Goal: Task Accomplishment & Management: Manage account settings

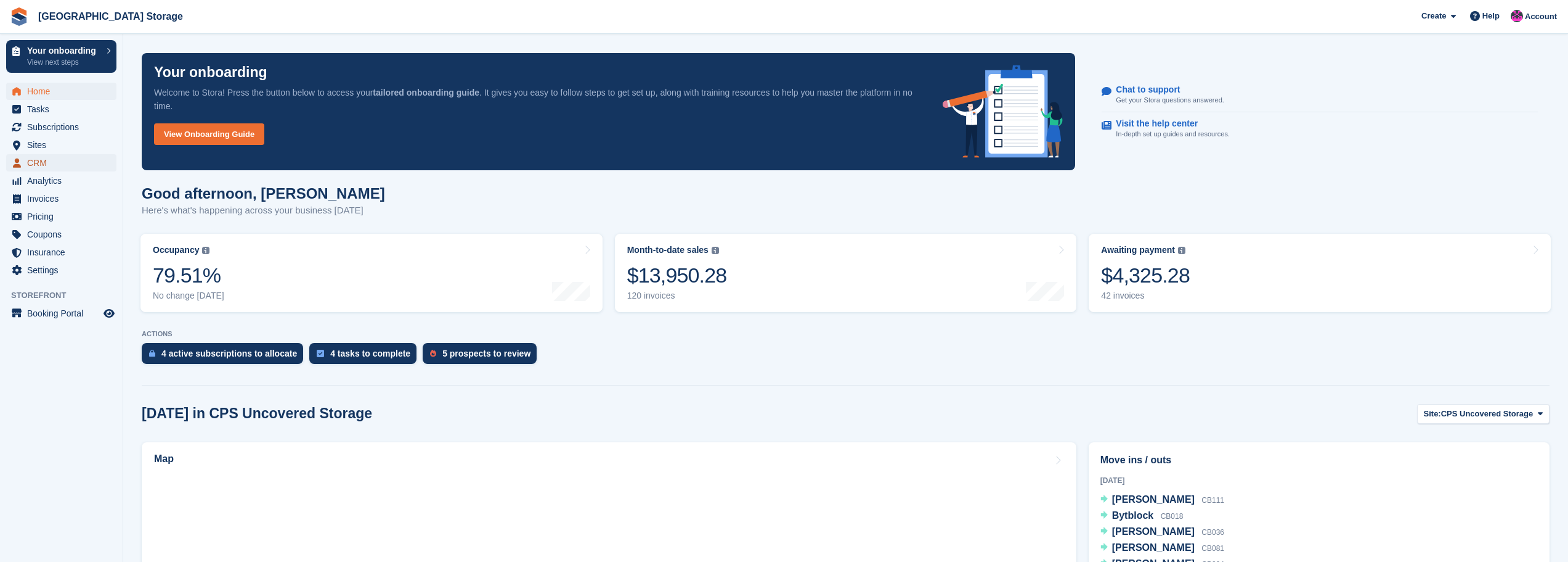
click at [42, 159] on span "CRM" at bounding box center [64, 162] width 74 height 17
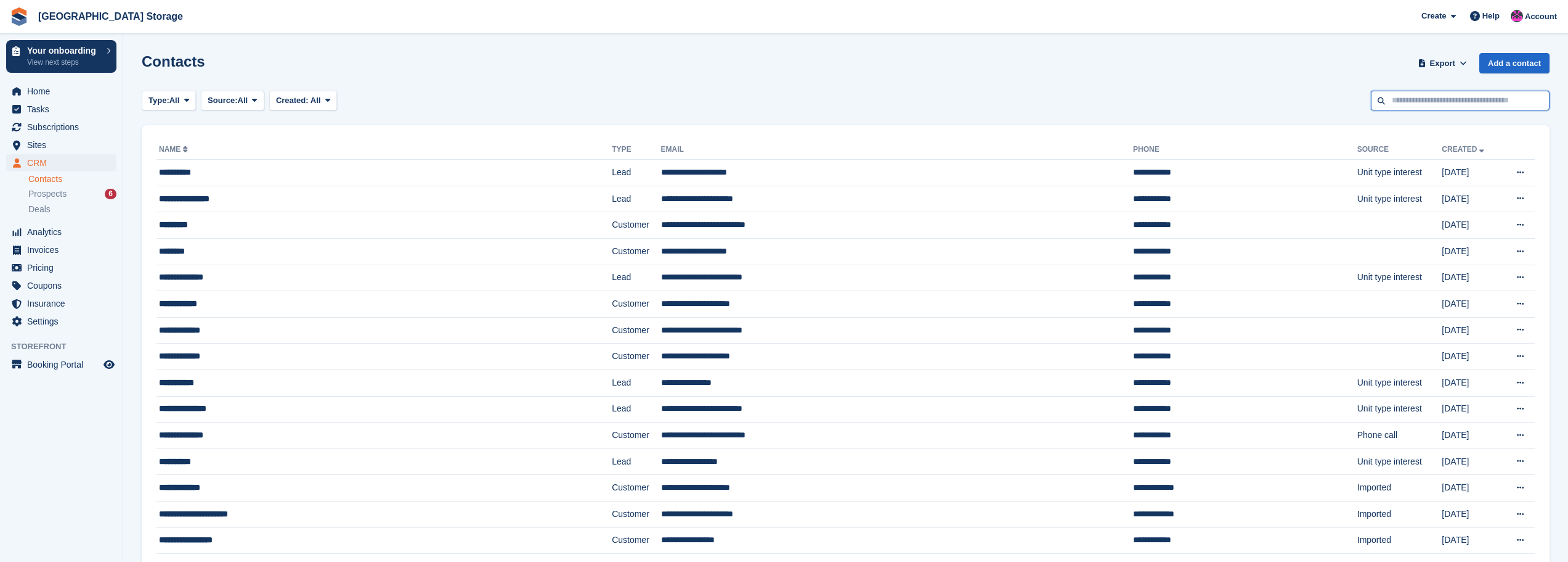
click at [1421, 98] on input "text" at bounding box center [1459, 101] width 178 height 20
type input "*******"
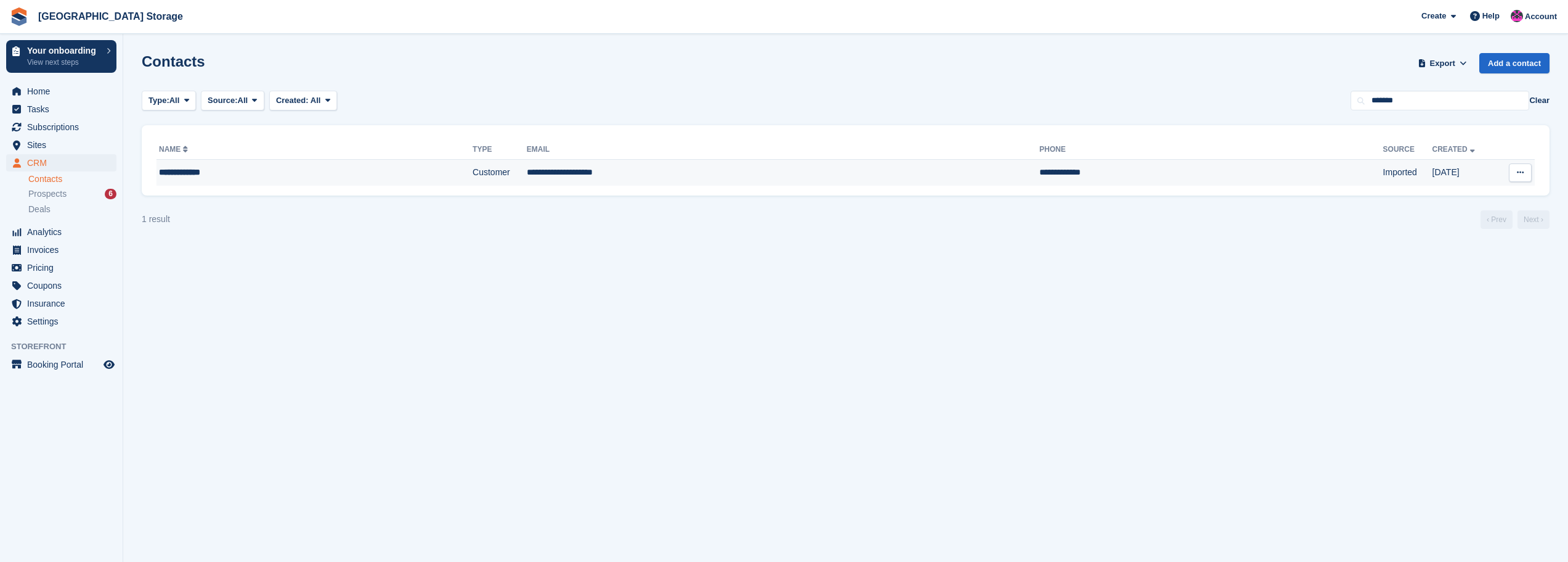
click at [1063, 181] on td "**********" at bounding box center [1211, 172] width 344 height 26
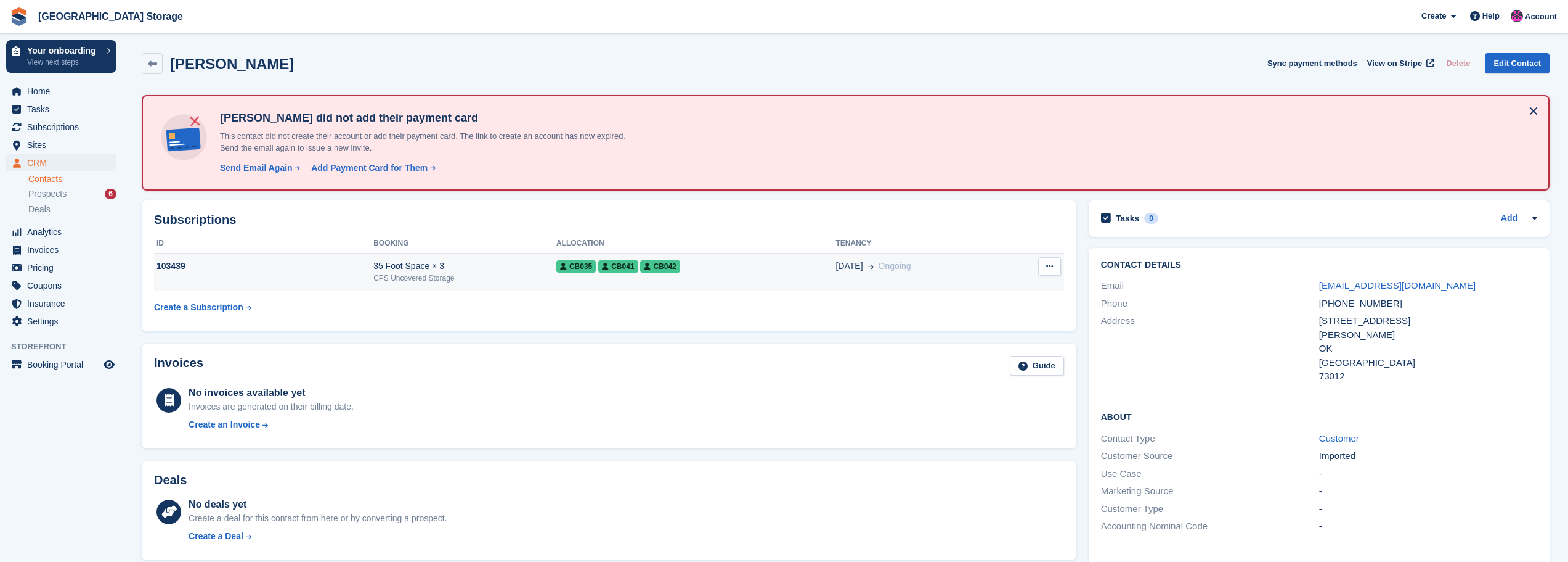
click at [700, 267] on div "CB035 CB041 CB042" at bounding box center [696, 265] width 280 height 13
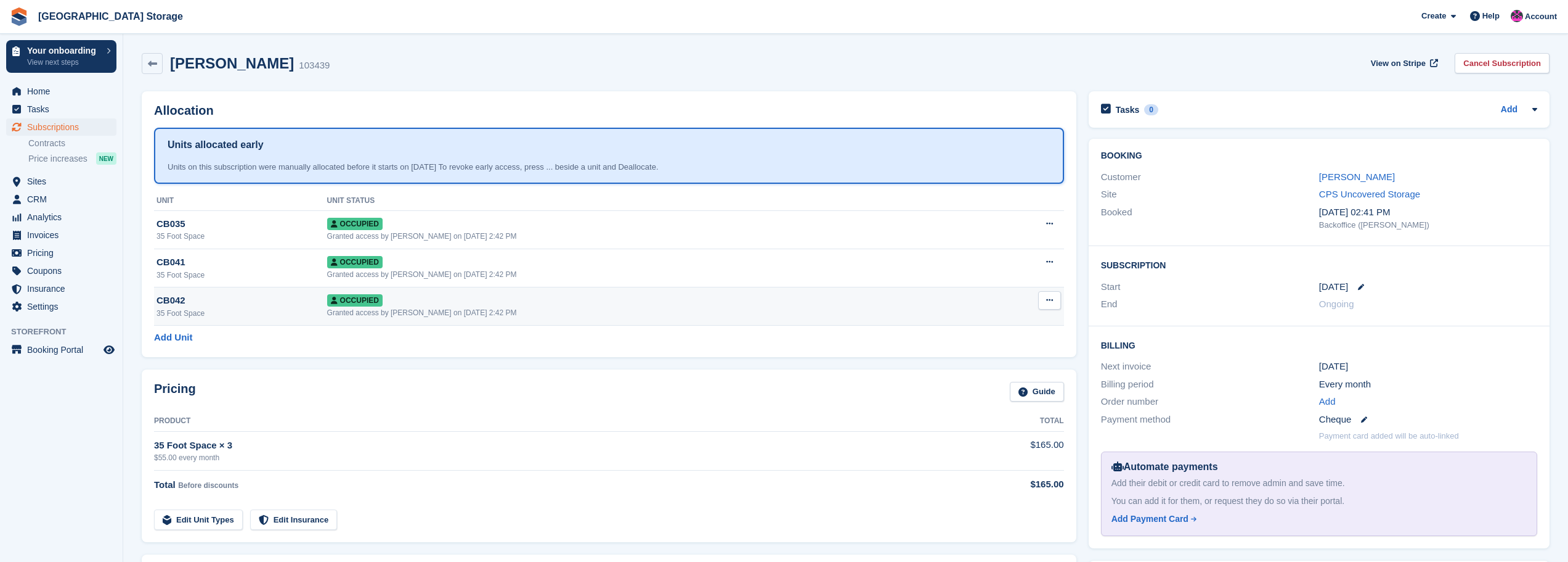
click at [1055, 300] on button at bounding box center [1049, 300] width 23 height 19
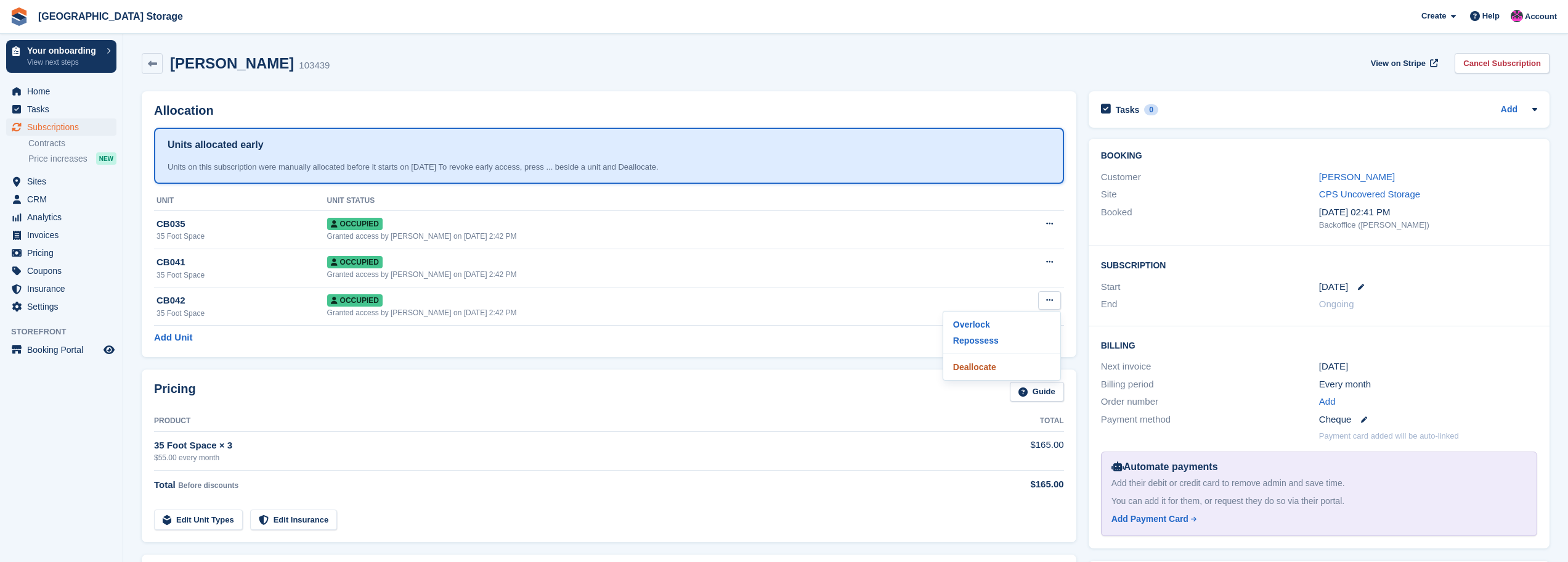
drag, startPoint x: 975, startPoint y: 370, endPoint x: 842, endPoint y: 40, distance: 355.8
click at [975, 370] on p "Deallocate" at bounding box center [1002, 367] width 108 height 16
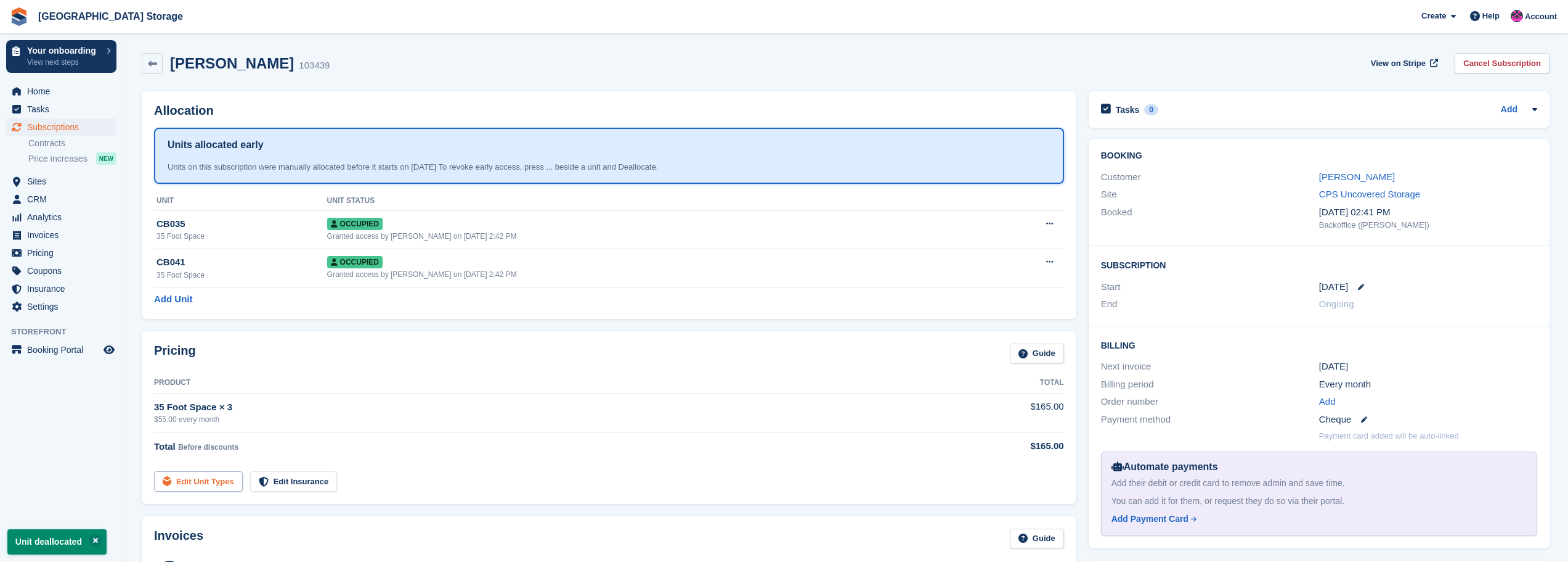
click at [195, 479] on link "Edit Unit Types" at bounding box center [198, 481] width 89 height 20
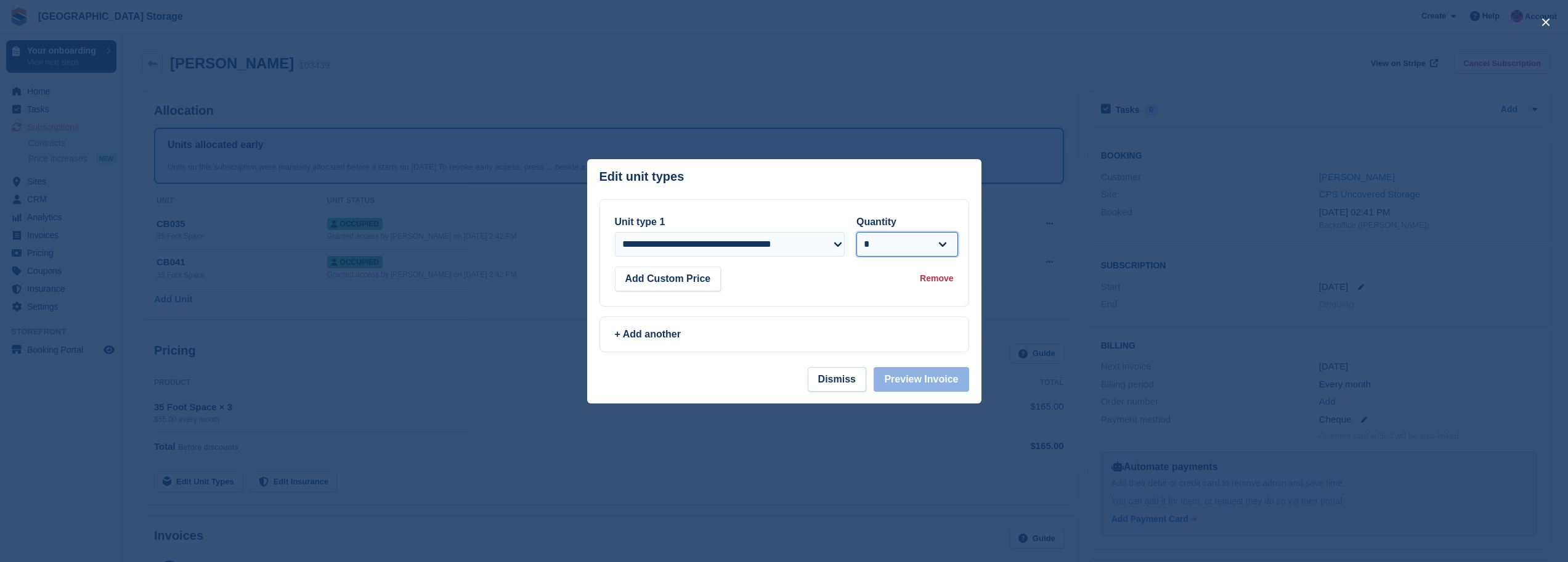
click at [930, 248] on select "* * * * * * * * * ** ** ** ** ** ** ** ** ** ** ** ** ** ** ** ** ** ** ** ** *…" at bounding box center [908, 244] width 102 height 25
select select "*"
click at [857, 232] on select "* * * * * * * * * ** ** ** ** ** ** ** ** ** ** ** ** ** ** ** ** ** ** ** ** *…" at bounding box center [908, 244] width 102 height 25
click at [924, 385] on button "Preview Invoice" at bounding box center [920, 379] width 95 height 25
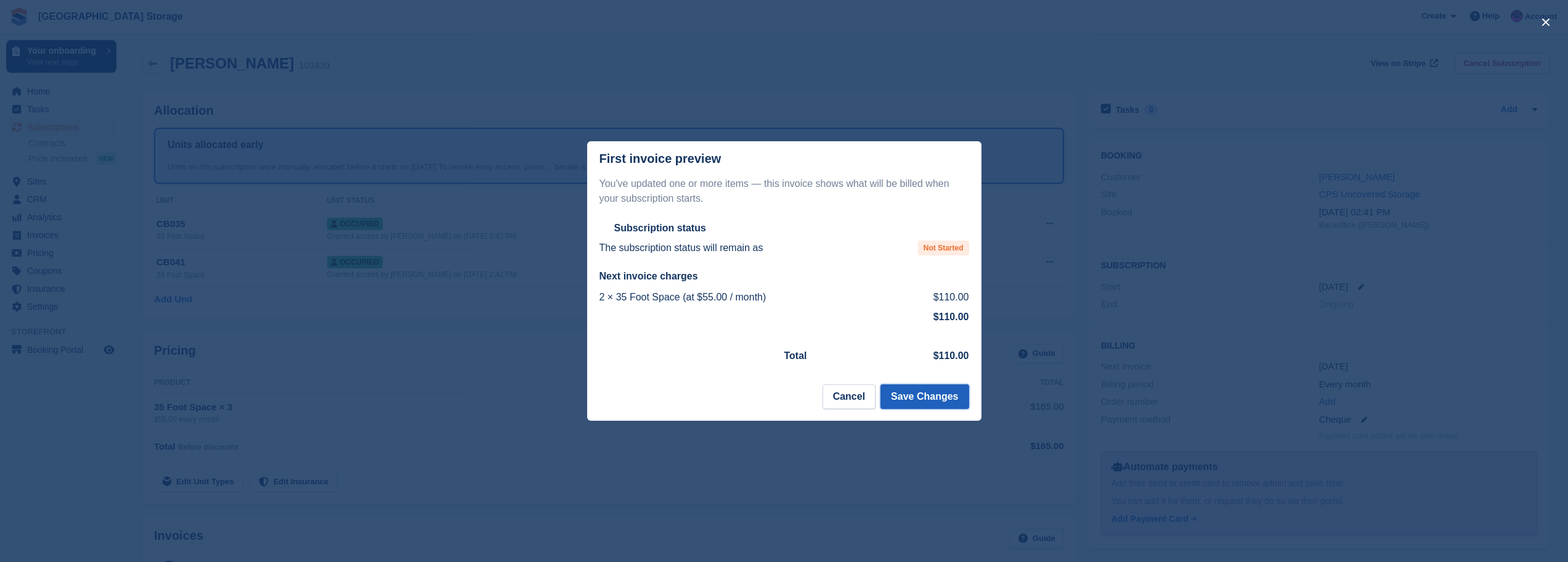
click at [903, 398] on button "Save Changes" at bounding box center [924, 396] width 88 height 25
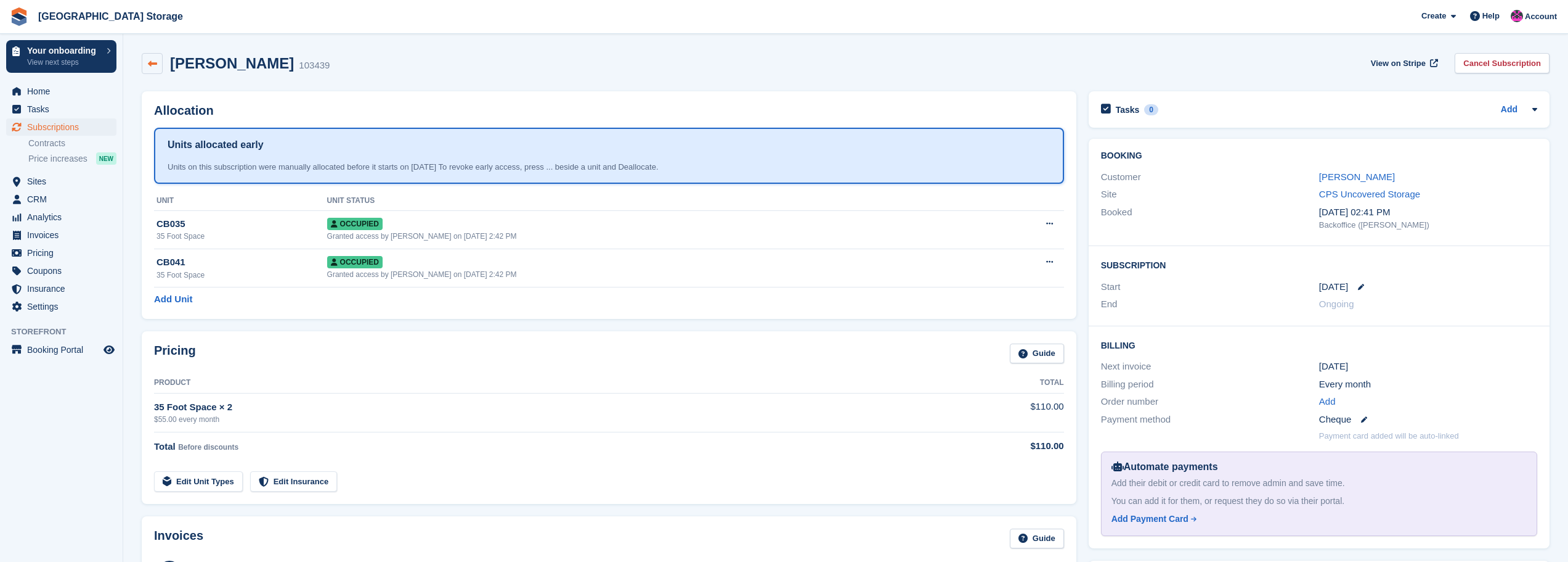
click at [146, 67] on link at bounding box center [151, 63] width 21 height 21
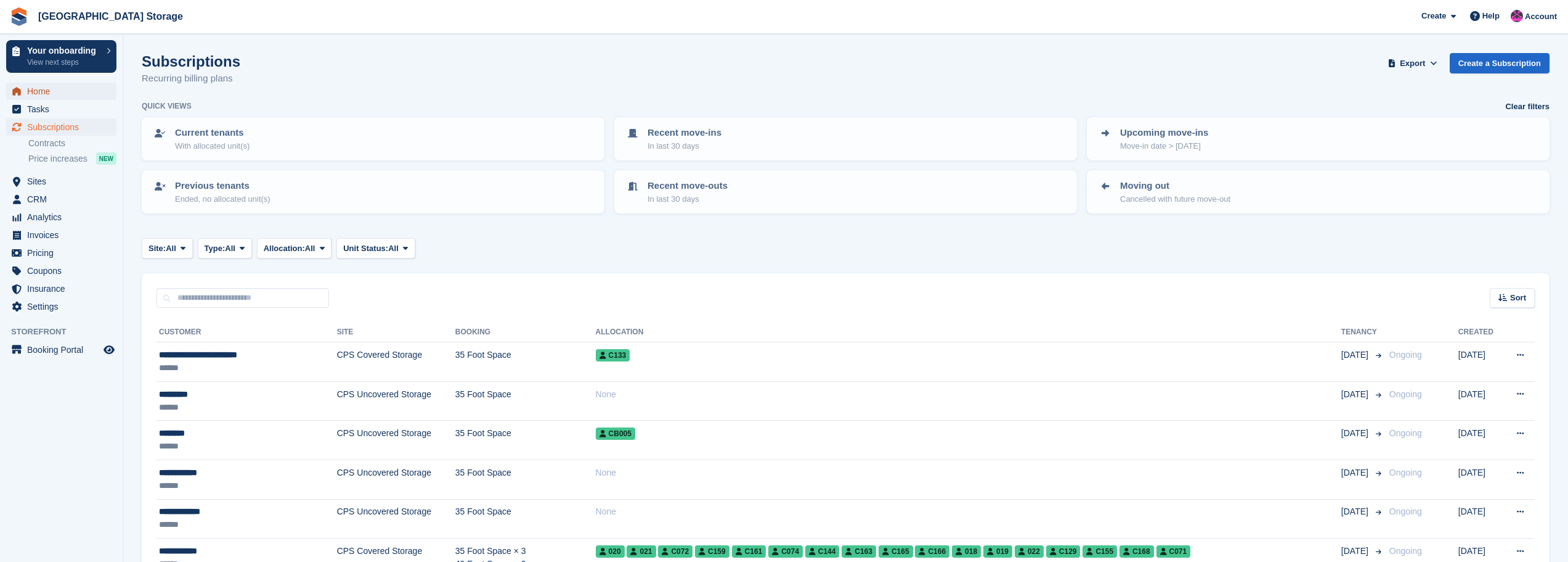
click at [64, 97] on span "Home" at bounding box center [64, 91] width 74 height 17
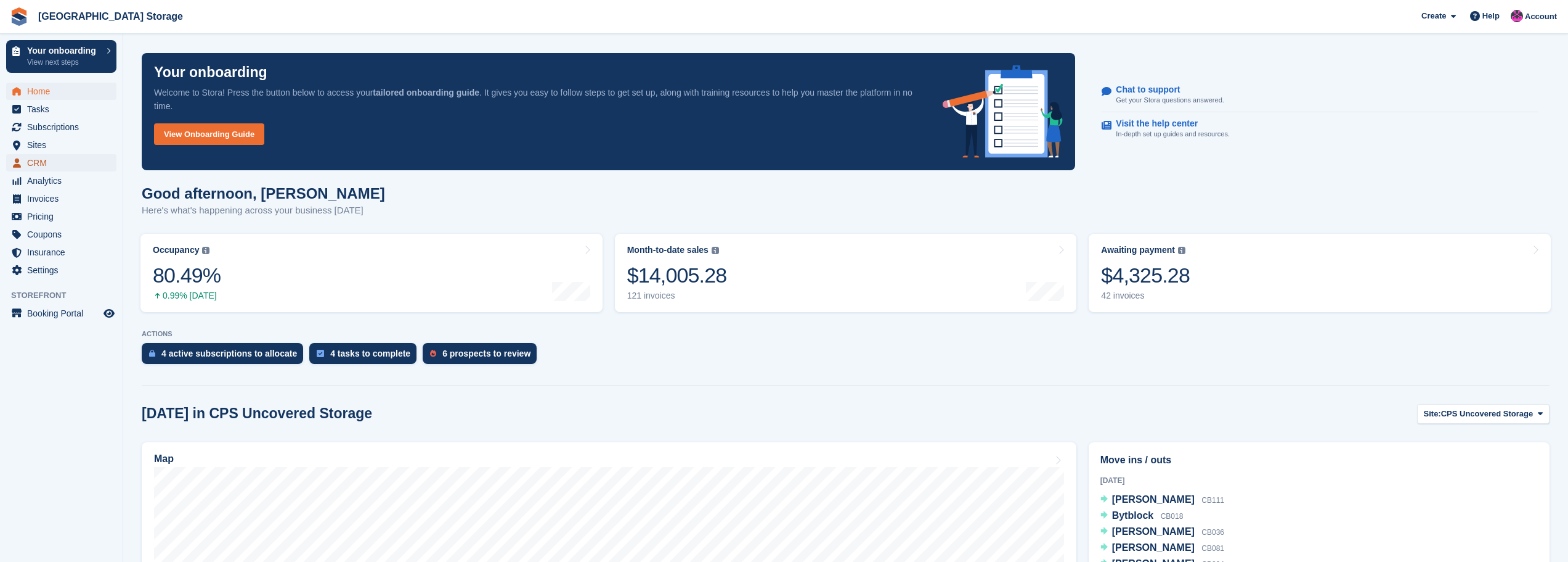
click at [49, 161] on span "CRM" at bounding box center [64, 162] width 74 height 17
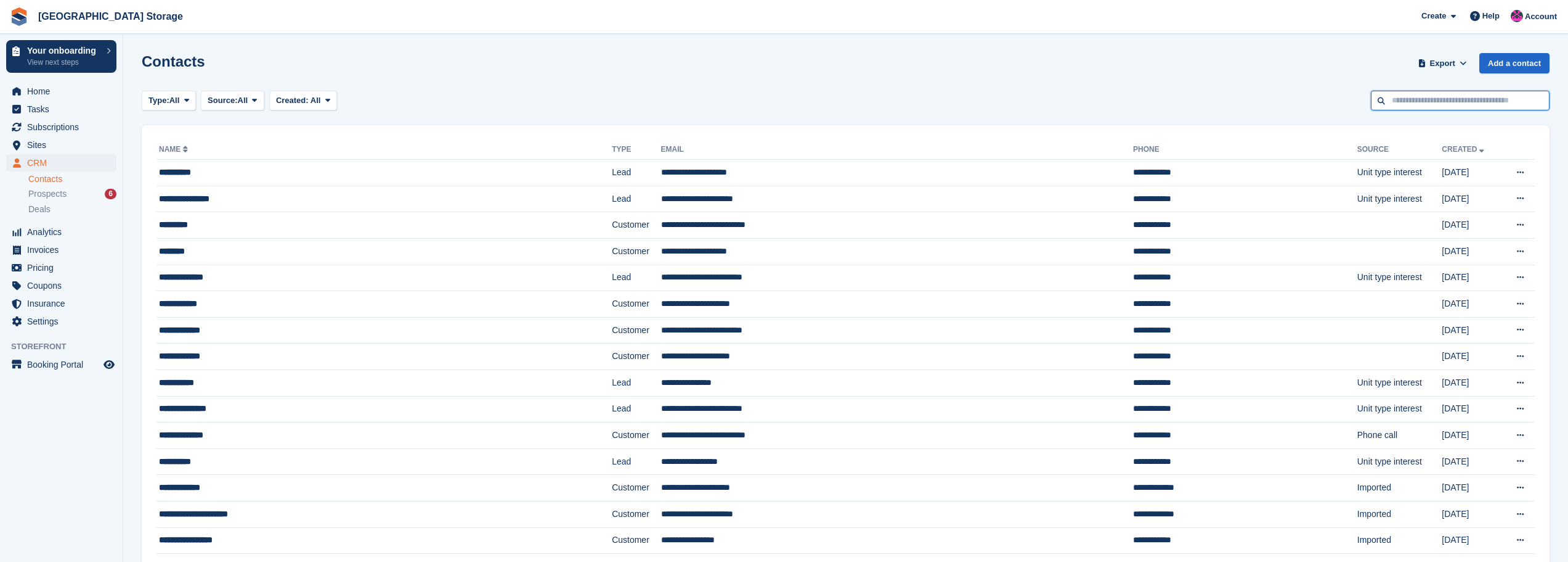
click at [1423, 103] on input "text" at bounding box center [1459, 101] width 178 height 20
type input "******"
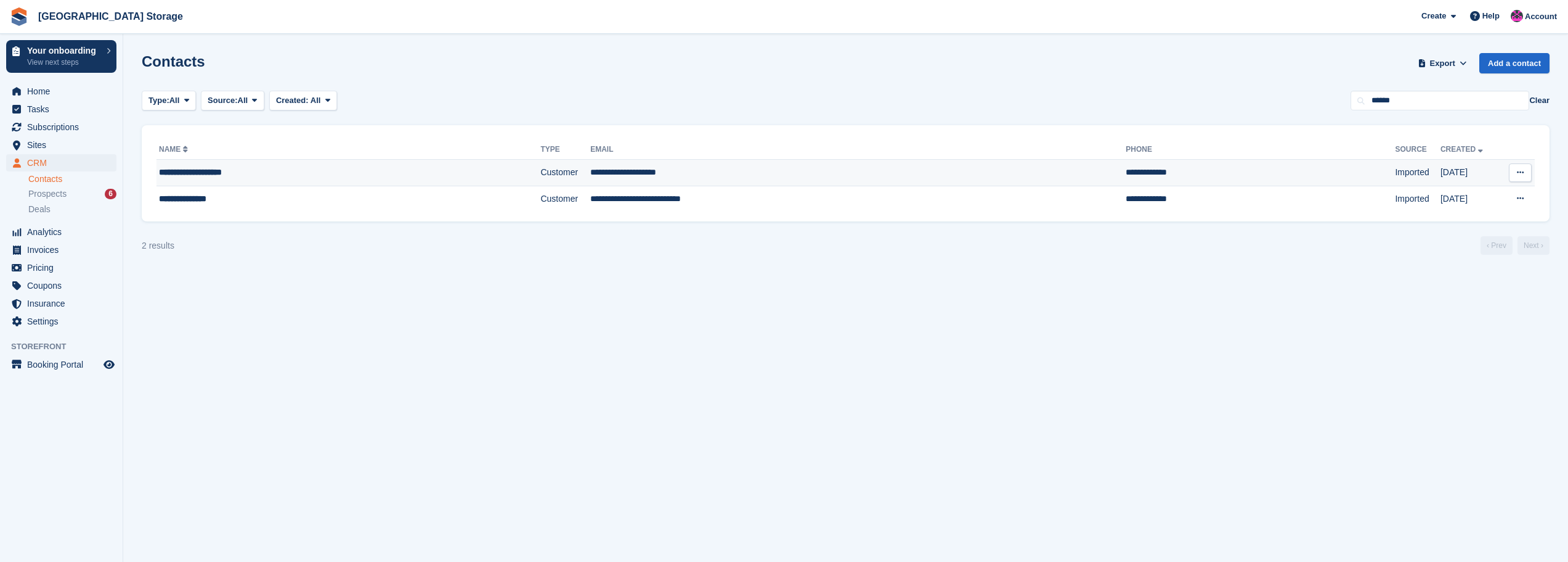
click at [421, 168] on div "**********" at bounding box center [303, 171] width 287 height 13
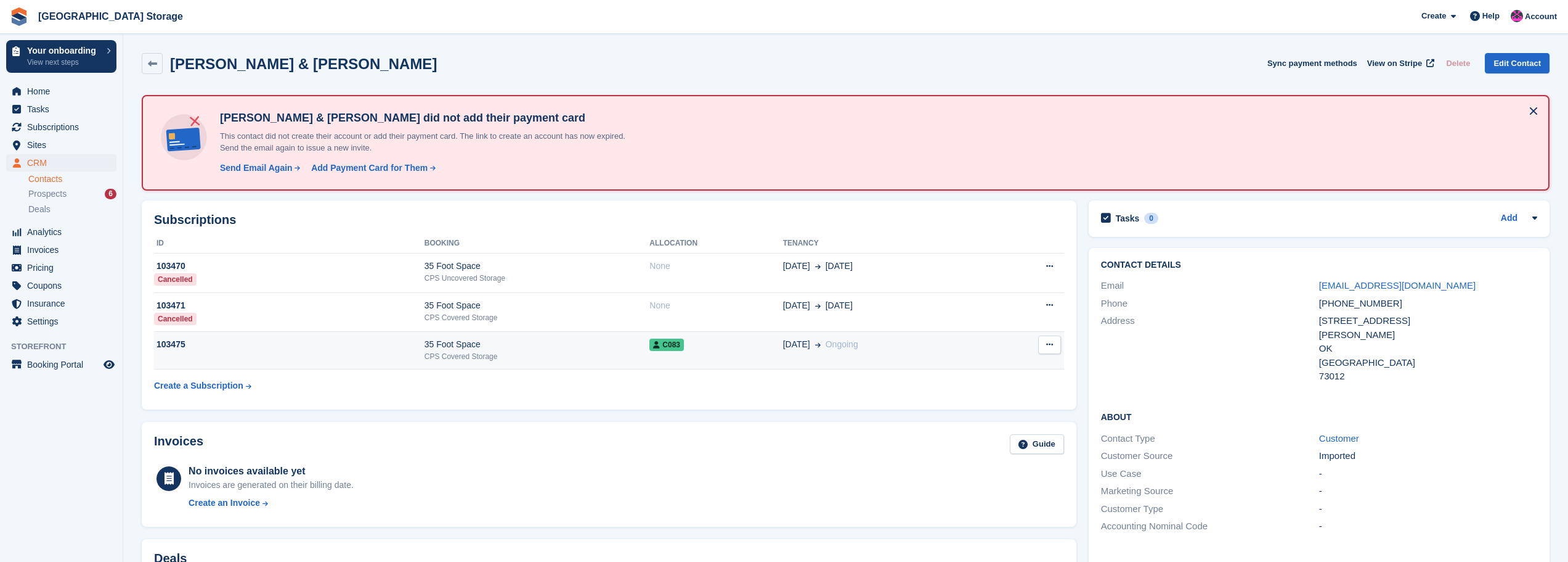
click at [1046, 342] on icon at bounding box center [1049, 344] width 7 height 8
click at [997, 371] on p "Cancel subscription" at bounding box center [1002, 369] width 108 height 16
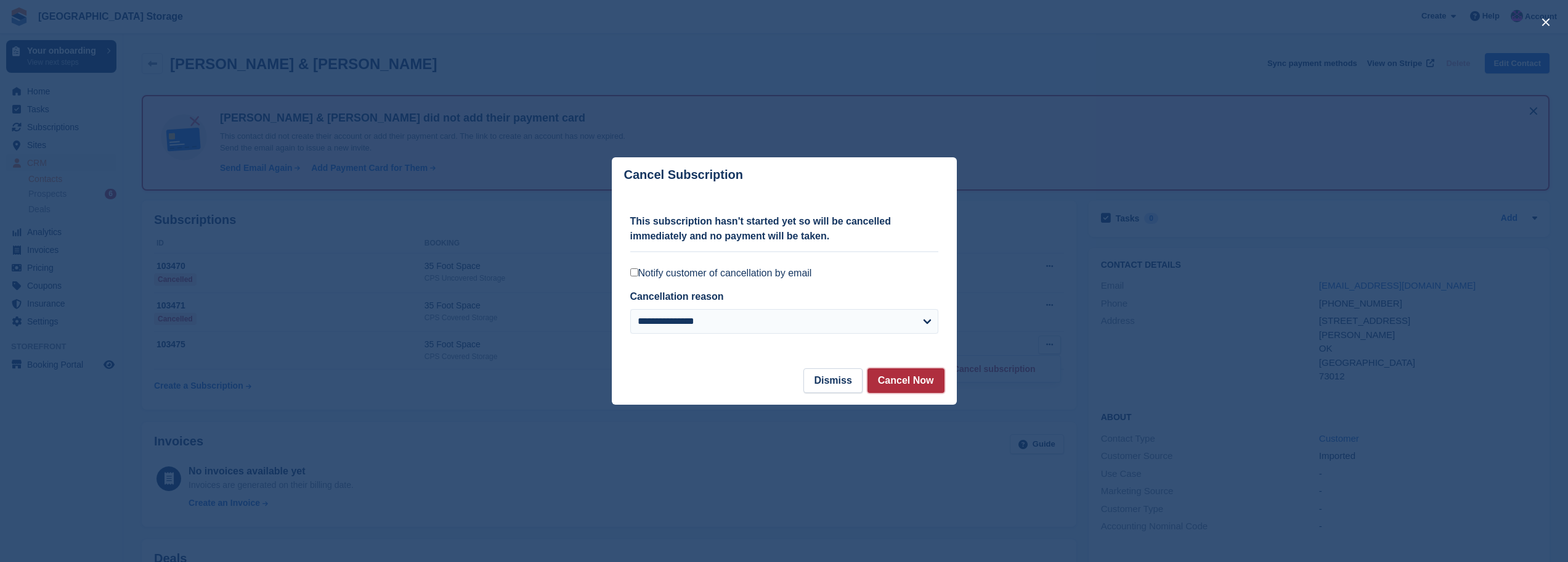
click at [903, 381] on button "Cancel Now" at bounding box center [906, 380] width 77 height 25
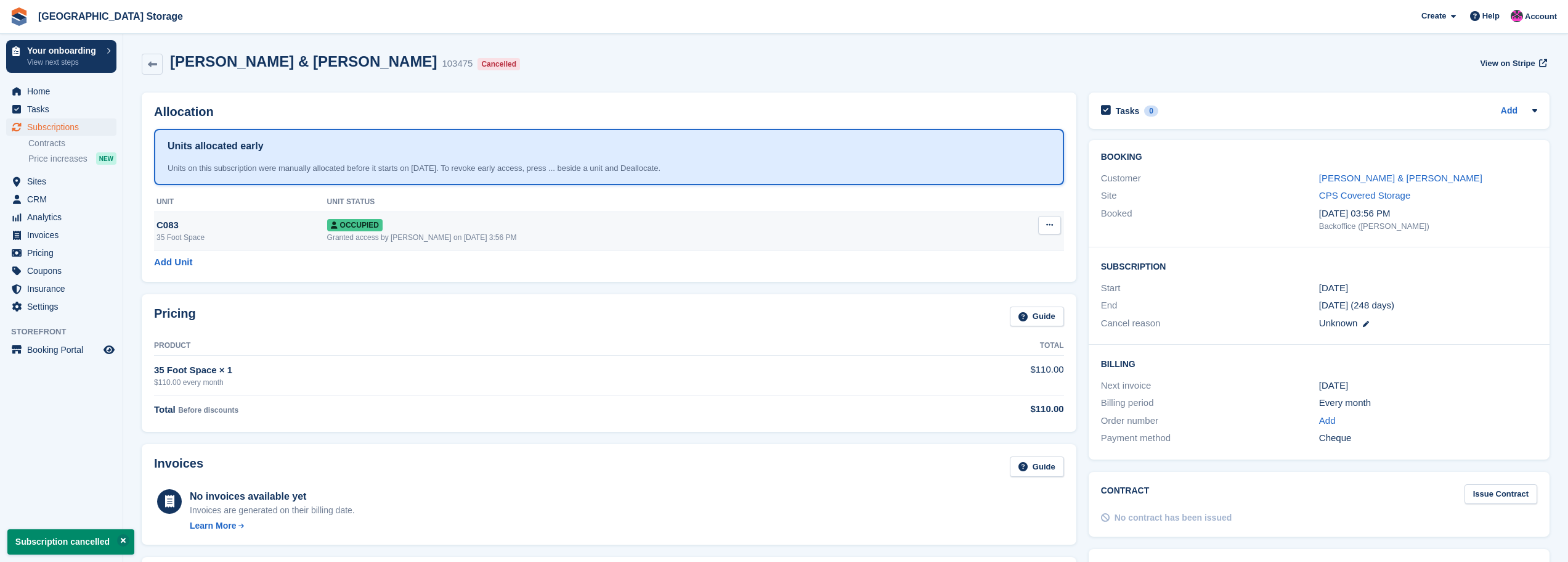
click at [1054, 225] on button at bounding box center [1049, 225] width 23 height 19
drag, startPoint x: 999, startPoint y: 289, endPoint x: 846, endPoint y: 45, distance: 288.0
click at [999, 289] on p "Deallocate" at bounding box center [1002, 292] width 108 height 16
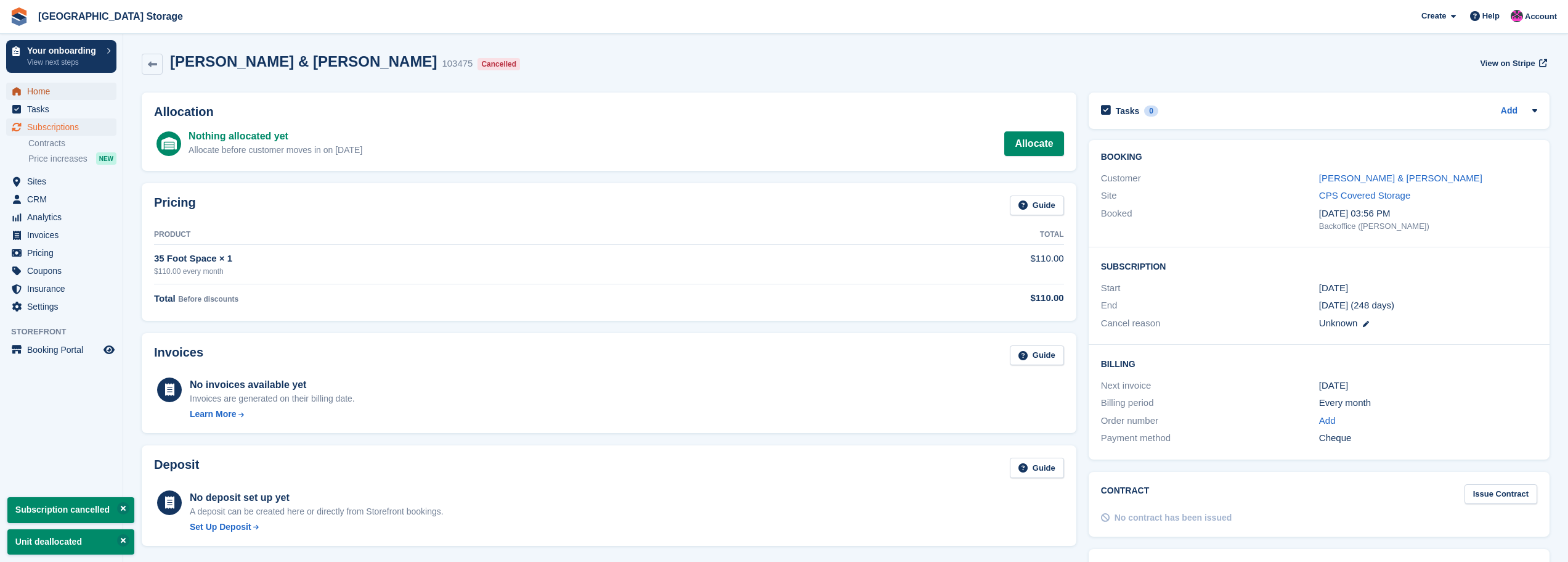
click at [35, 87] on span "Home" at bounding box center [64, 91] width 74 height 17
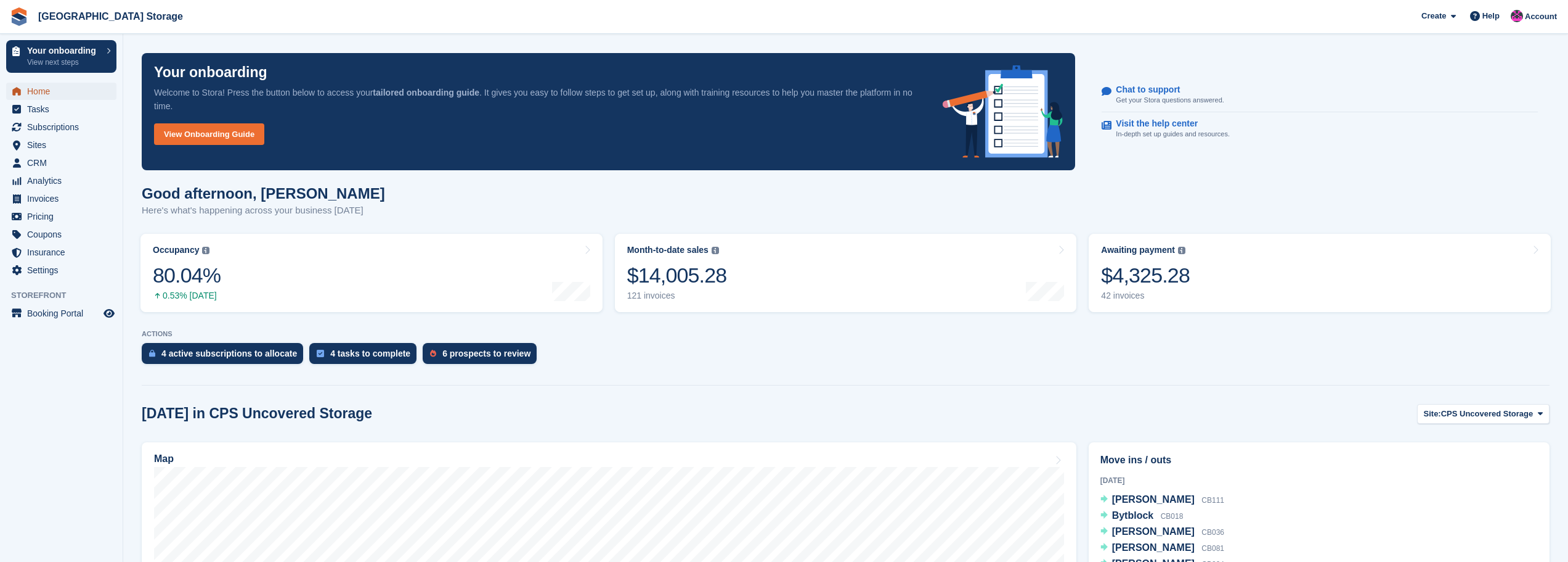
click at [30, 85] on span "Home" at bounding box center [64, 91] width 74 height 17
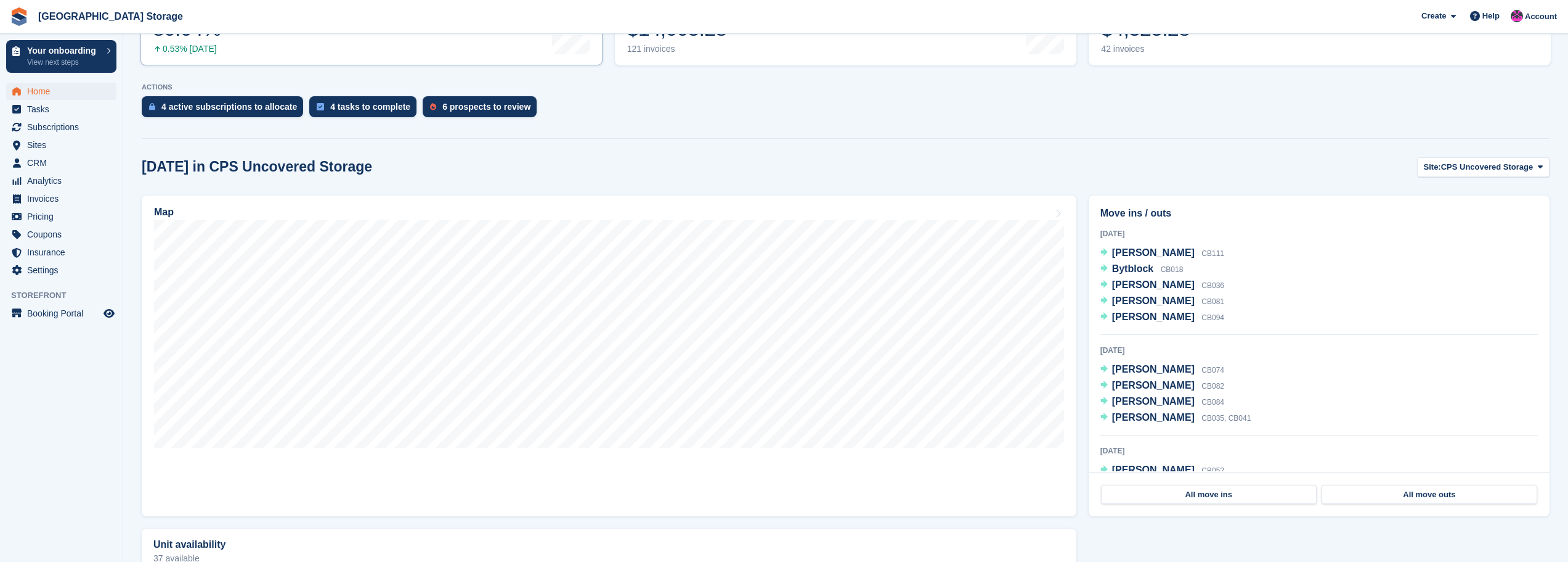
scroll to position [308, 0]
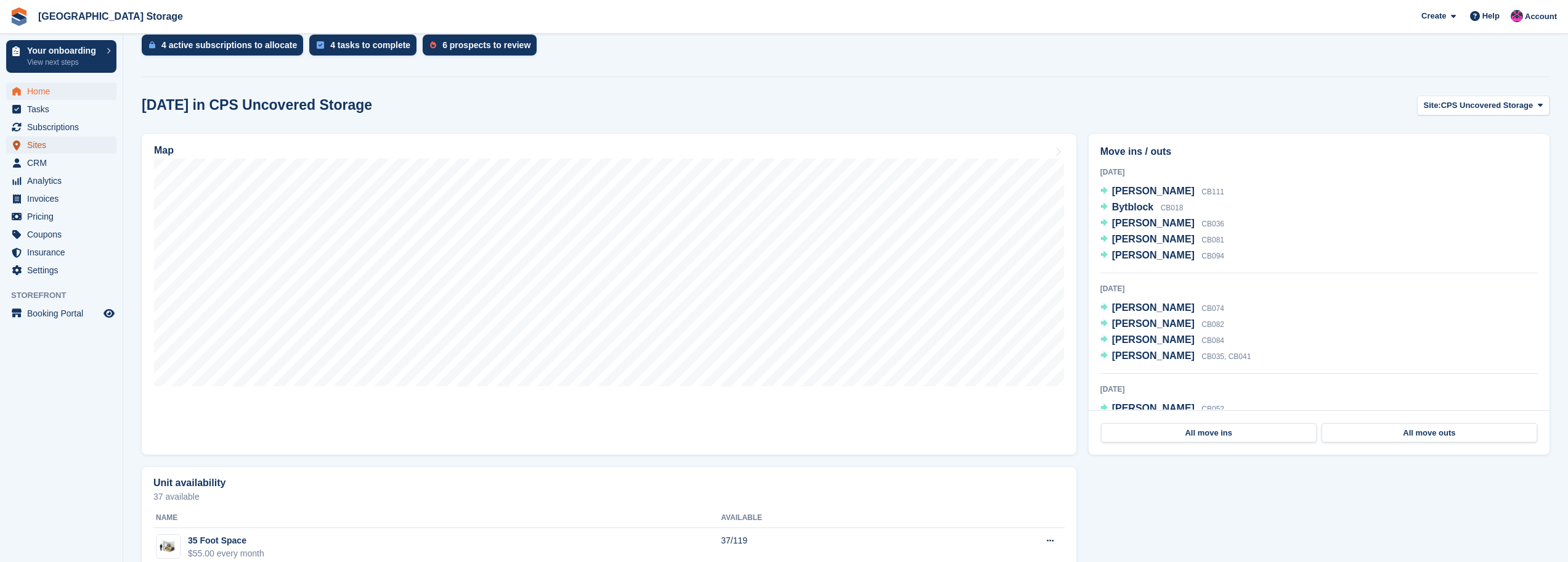
click at [59, 147] on span "Sites" at bounding box center [64, 144] width 74 height 17
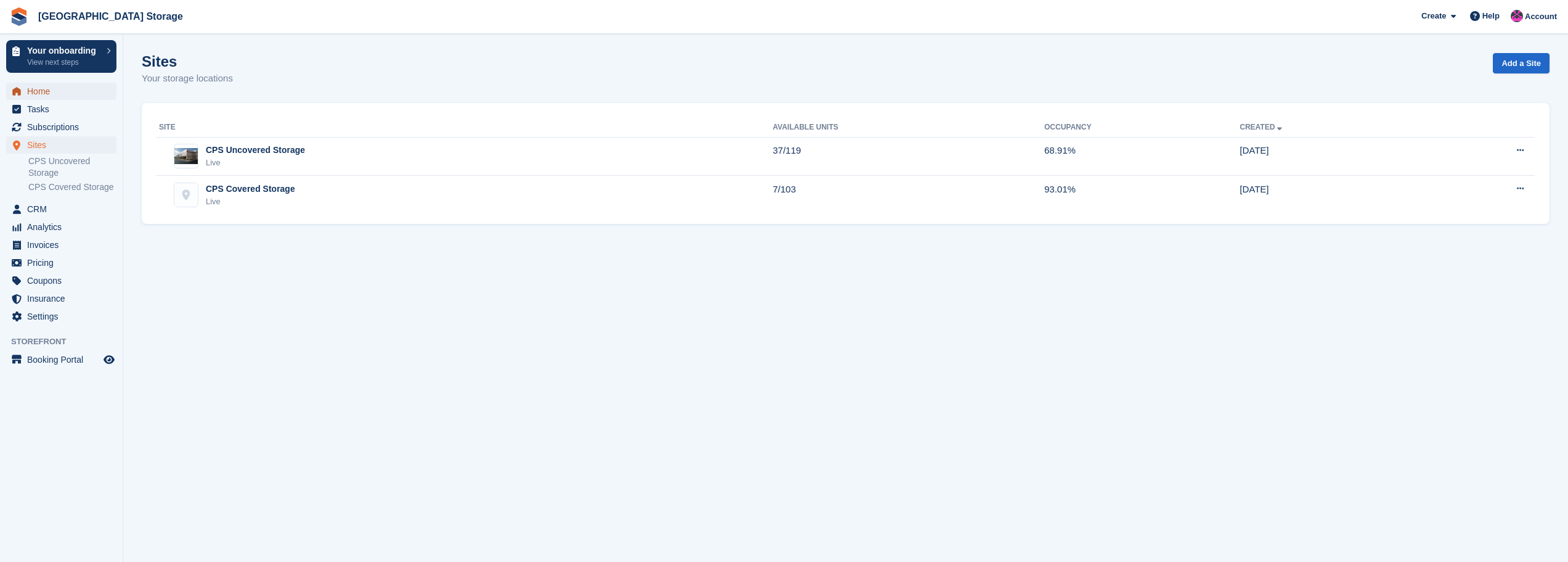
click at [63, 88] on span "Home" at bounding box center [64, 91] width 74 height 17
